Goal: Task Accomplishment & Management: Use online tool/utility

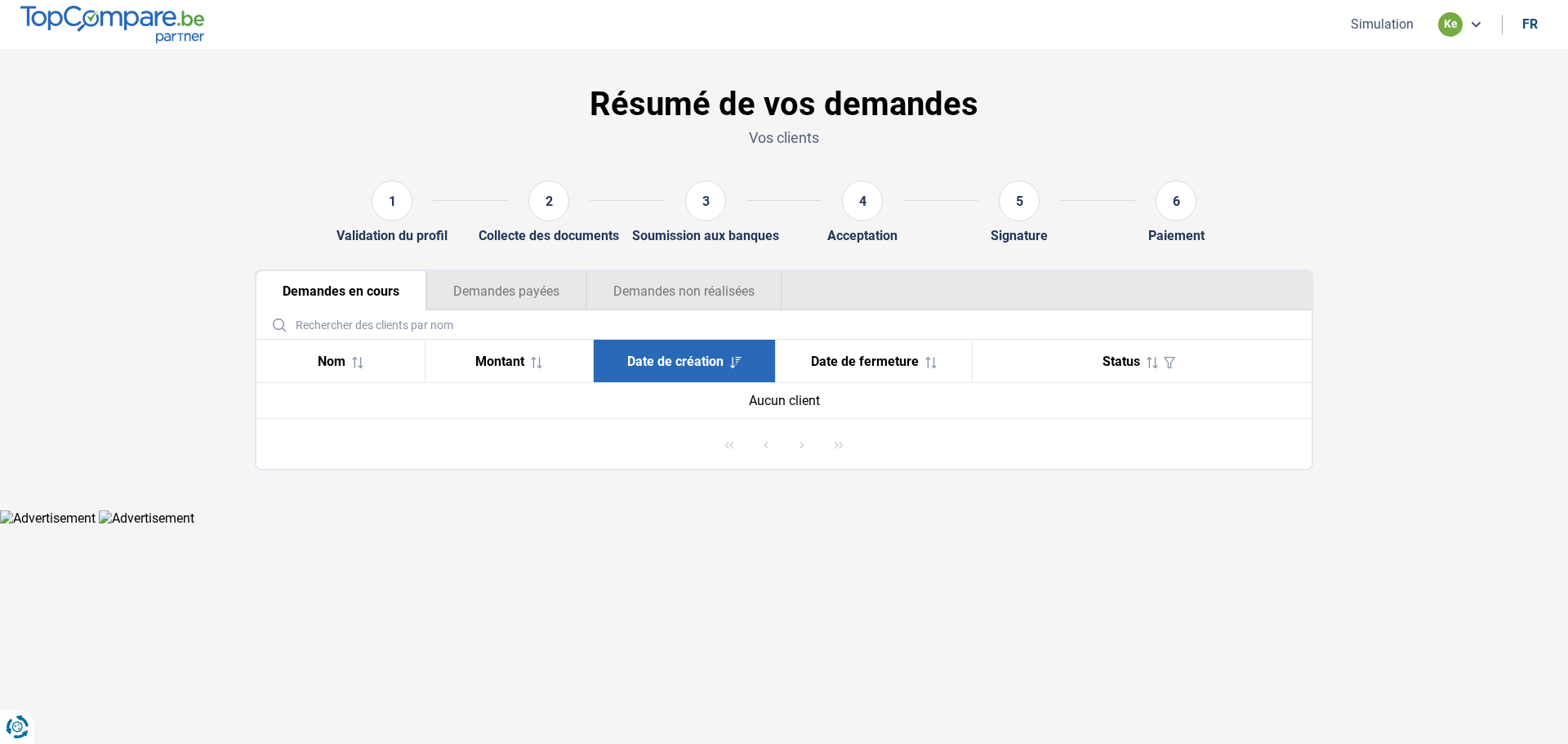
click at [661, 352] on th "Date de création" at bounding box center [684, 362] width 182 height 43
click at [658, 359] on span "Date de création" at bounding box center [676, 362] width 97 height 16
click at [497, 362] on span "Montant" at bounding box center [500, 362] width 49 height 16
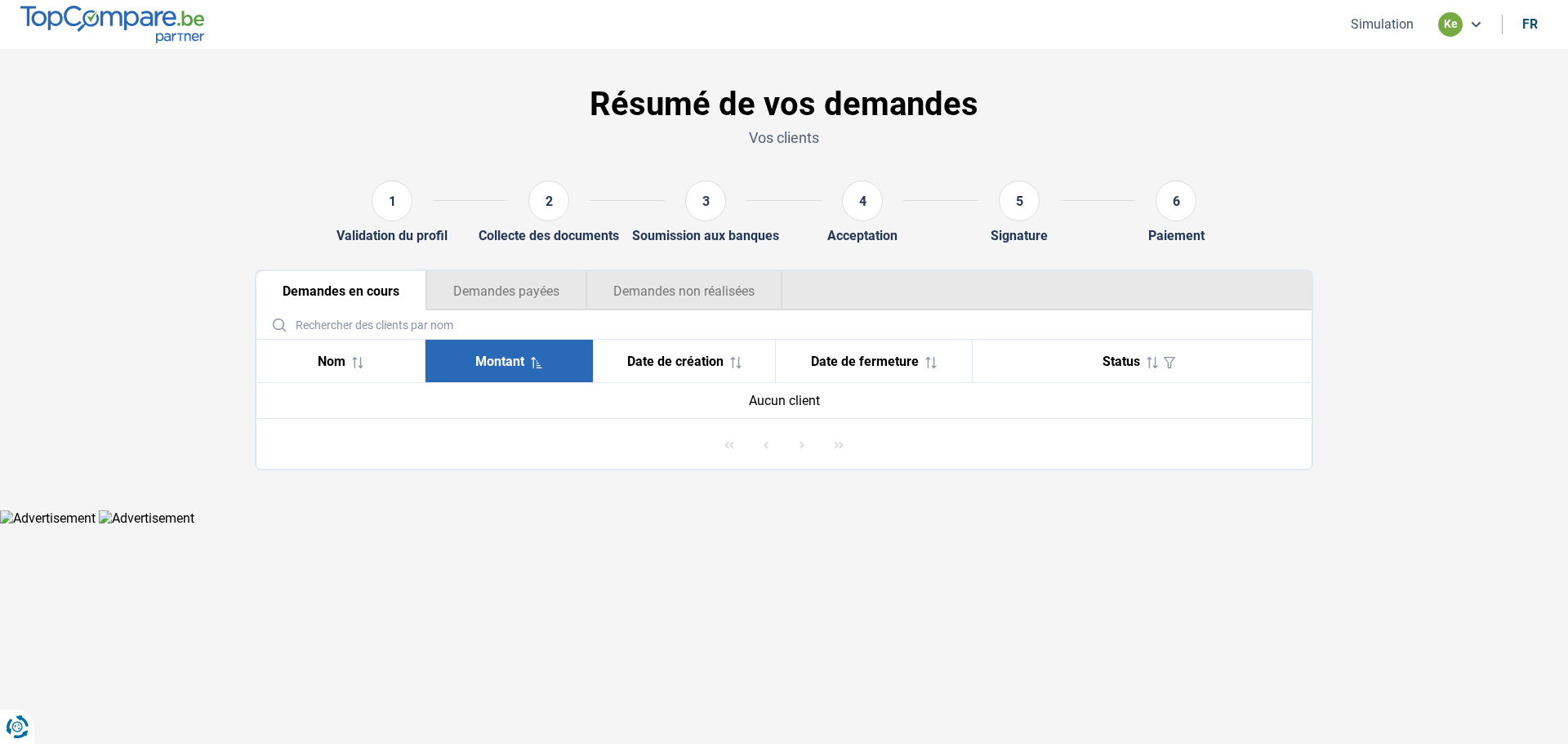
drag, startPoint x: 497, startPoint y: 362, endPoint x: 467, endPoint y: 366, distance: 30.3
click at [495, 362] on span "Montant" at bounding box center [500, 362] width 49 height 16
click at [337, 360] on span "Nom" at bounding box center [331, 362] width 28 height 16
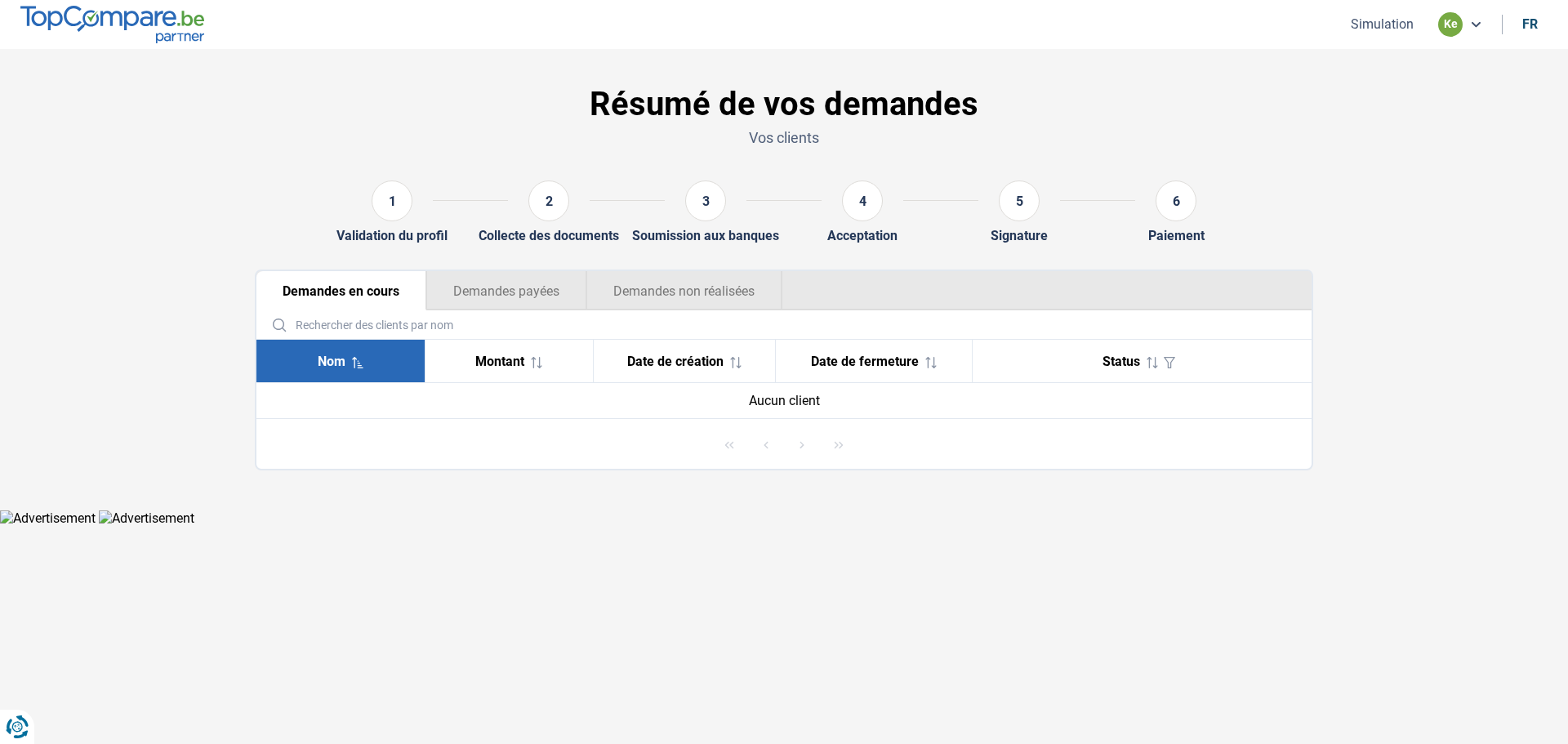
click at [848, 347] on th "Date de fermeture" at bounding box center [872, 362] width 197 height 43
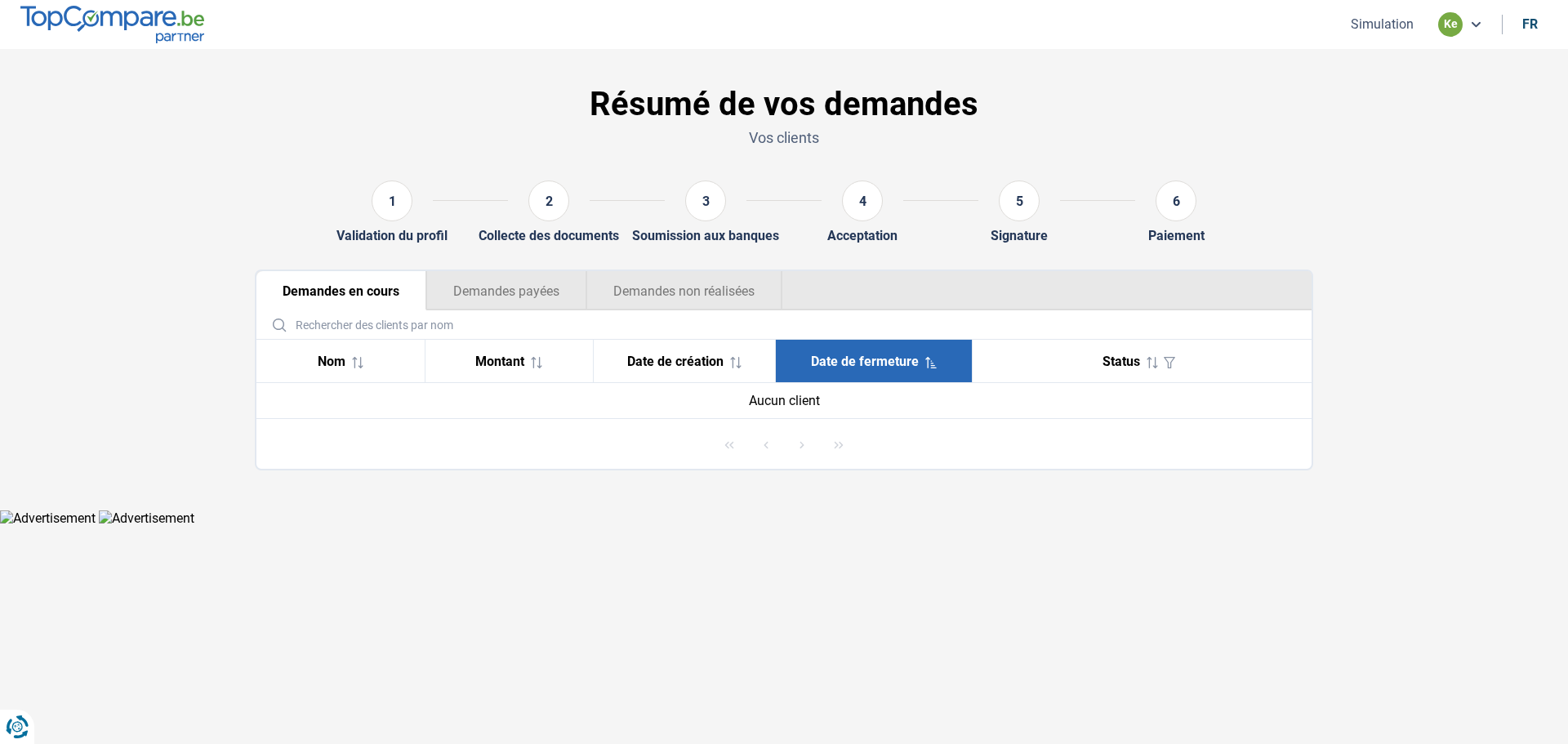
drag, startPoint x: 647, startPoint y: 354, endPoint x: 687, endPoint y: 345, distance: 41.0
click at [656, 351] on th "Date de création" at bounding box center [684, 362] width 182 height 43
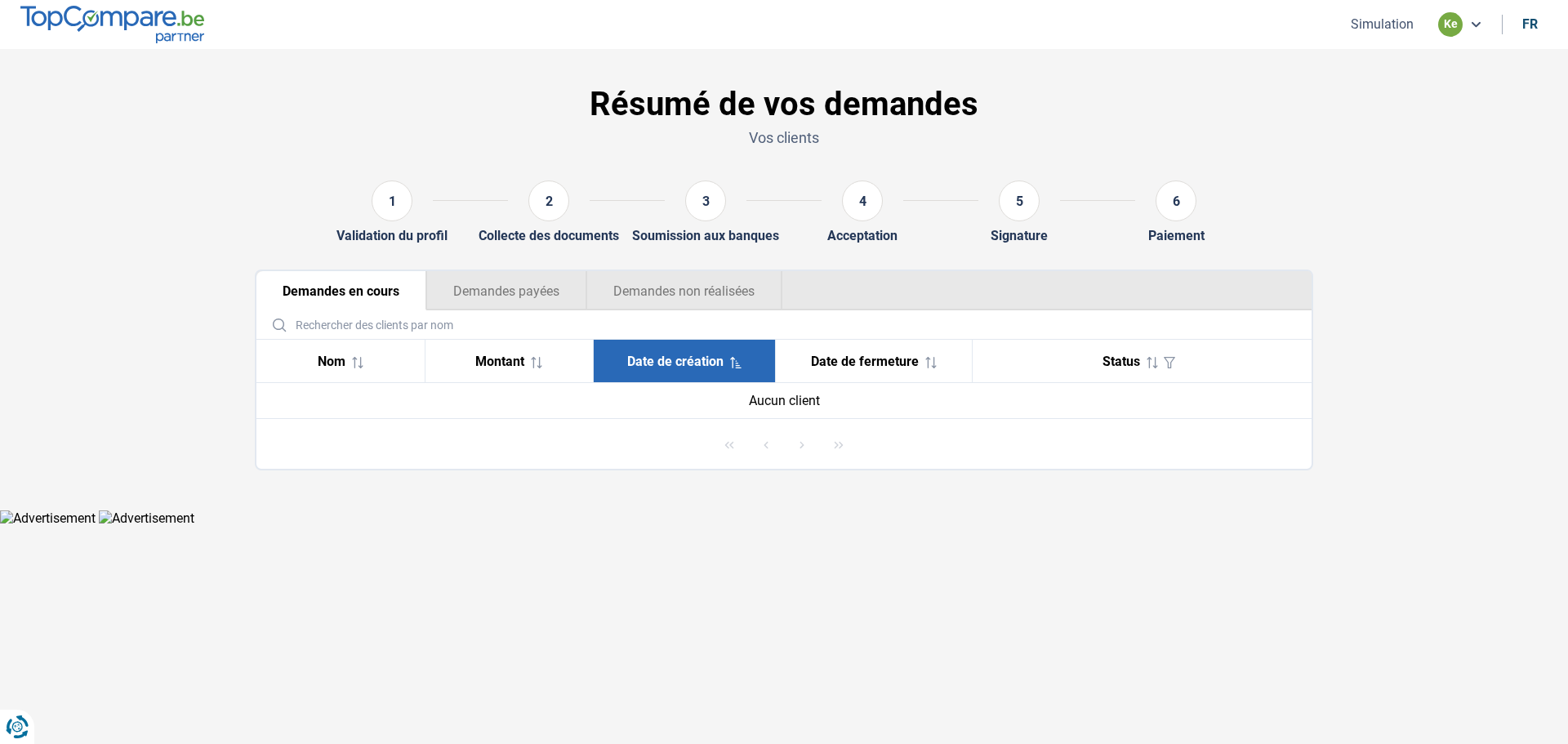
click at [1103, 359] on span "Status" at bounding box center [1121, 362] width 38 height 16
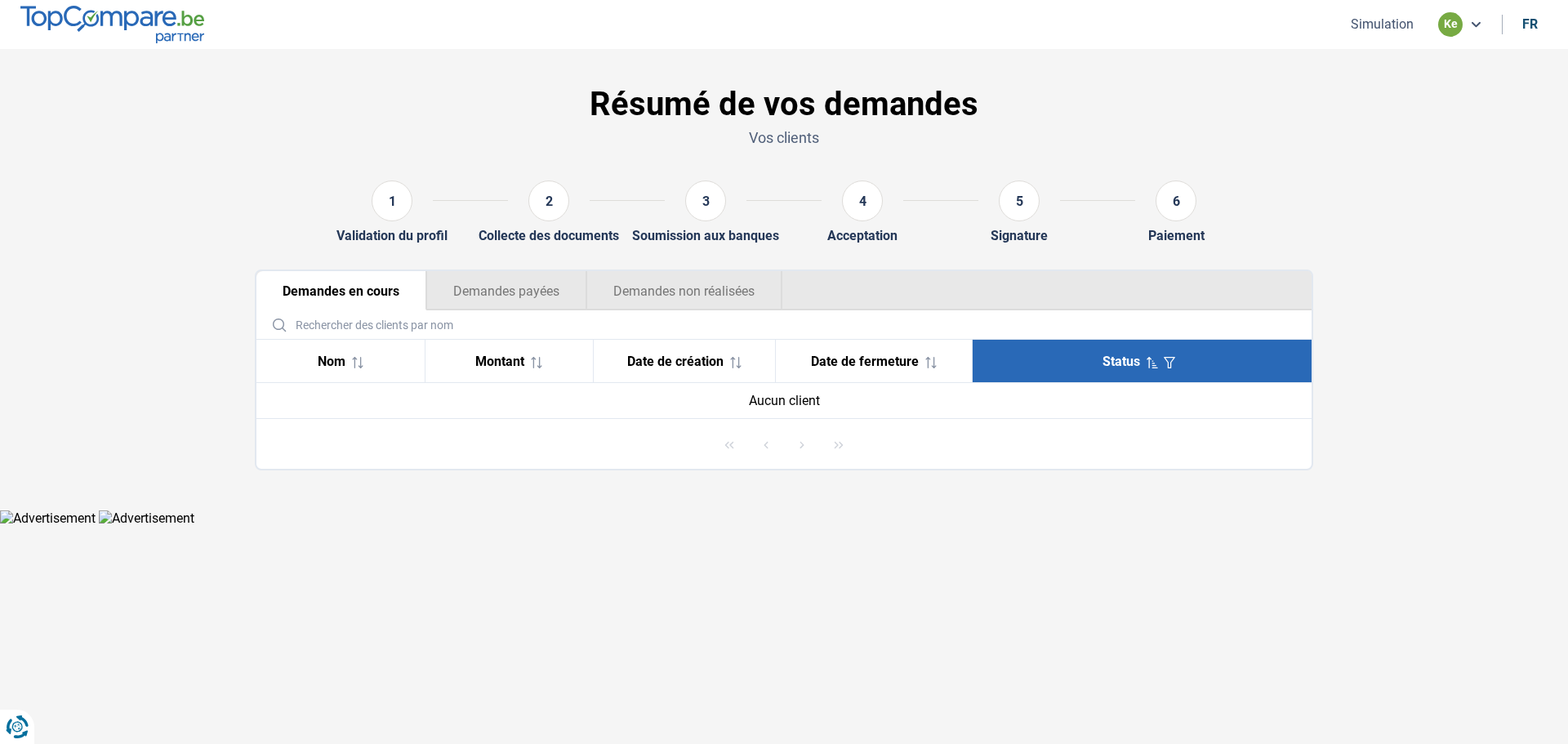
click at [1103, 359] on span "Status" at bounding box center [1121, 362] width 38 height 16
click at [1153, 359] on icon at bounding box center [1152, 363] width 12 height 12
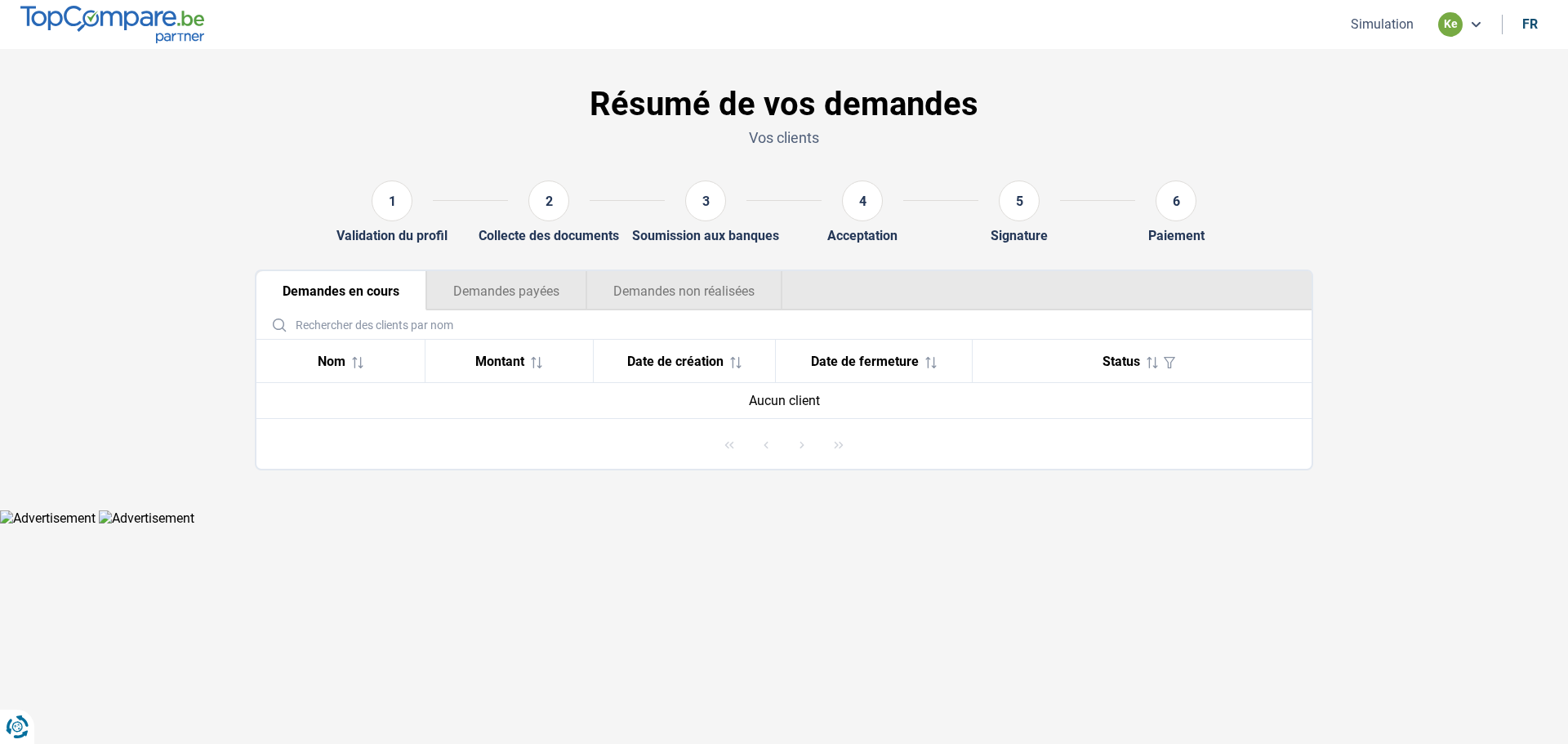
click at [1453, 176] on section "Résumé de vos demandes Vos clients 1 Validation du profil 2 Collecte des docume…" at bounding box center [784, 280] width 1568 height 460
click at [1380, 21] on button "Simulation" at bounding box center [1382, 24] width 73 height 17
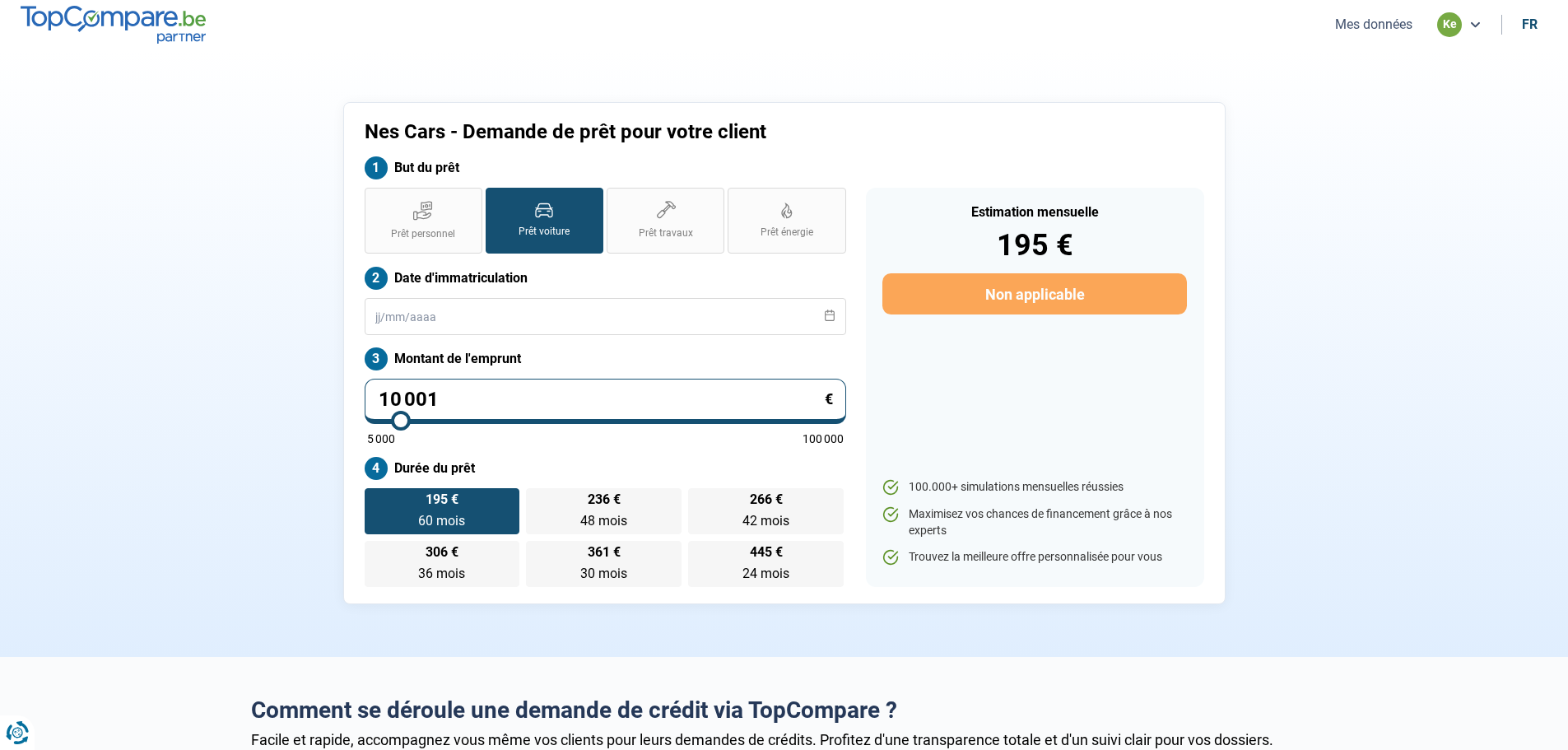
click at [1472, 18] on icon at bounding box center [1474, 24] width 13 height 13
click at [1504, 86] on section "Nes Cars - Demande de prêt pour votre client But du prêt Prêt personnel Prêt vo…" at bounding box center [784, 354] width 1568 height 608
click at [1445, 21] on div "ke" at bounding box center [1449, 24] width 25 height 25
drag, startPoint x: 1505, startPoint y: 74, endPoint x: 1518, endPoint y: 69, distance: 13.9
click at [1516, 71] on section "Nes Cars - Demande de prêt pour votre client But du prêt Prêt personnel Prêt vo…" at bounding box center [784, 354] width 1568 height 608
